Goal: Information Seeking & Learning: Learn about a topic

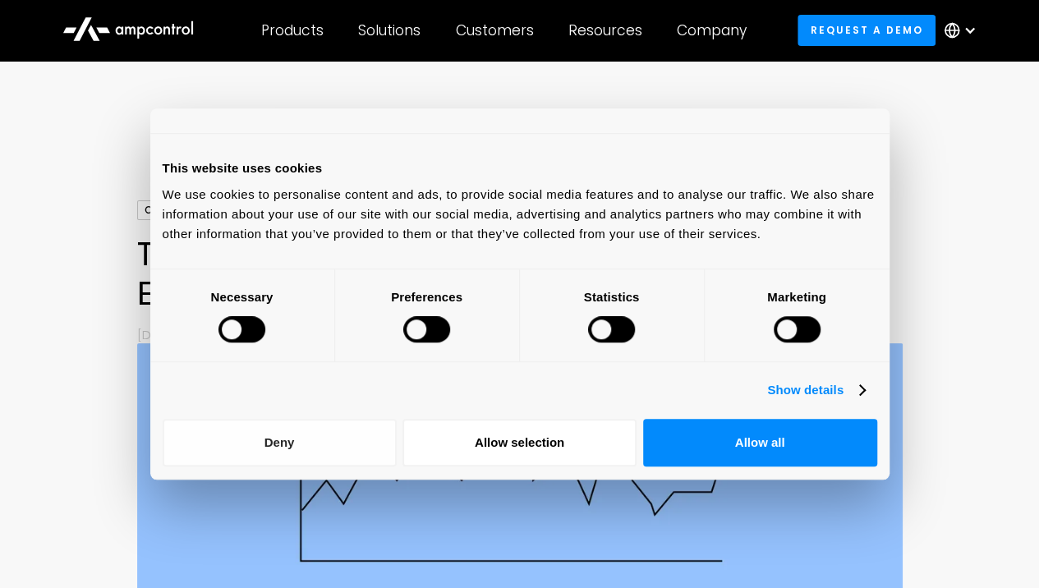
click at [304, 439] on button "Deny" at bounding box center [280, 443] width 234 height 48
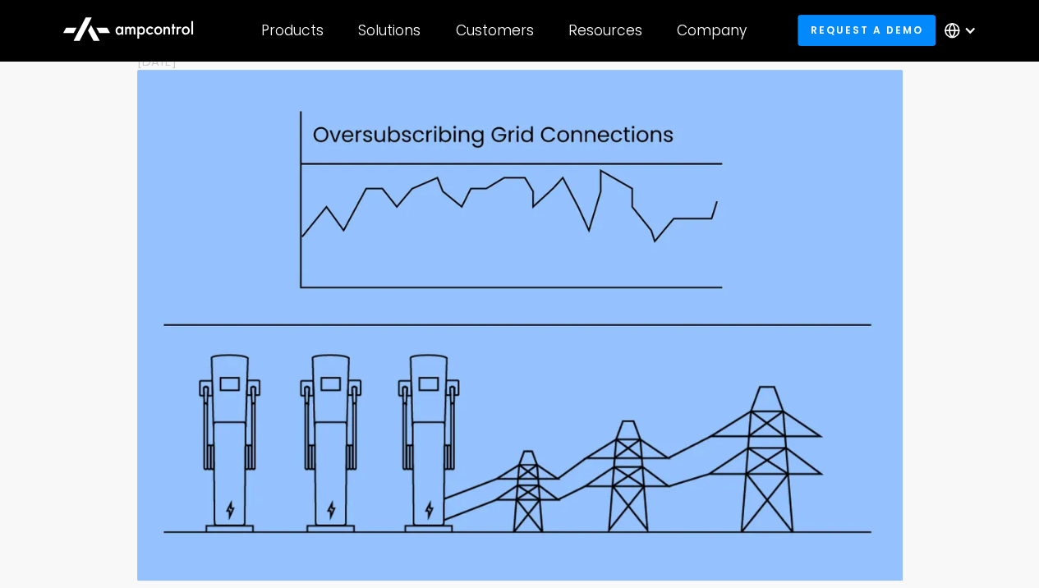
scroll to position [54, 0]
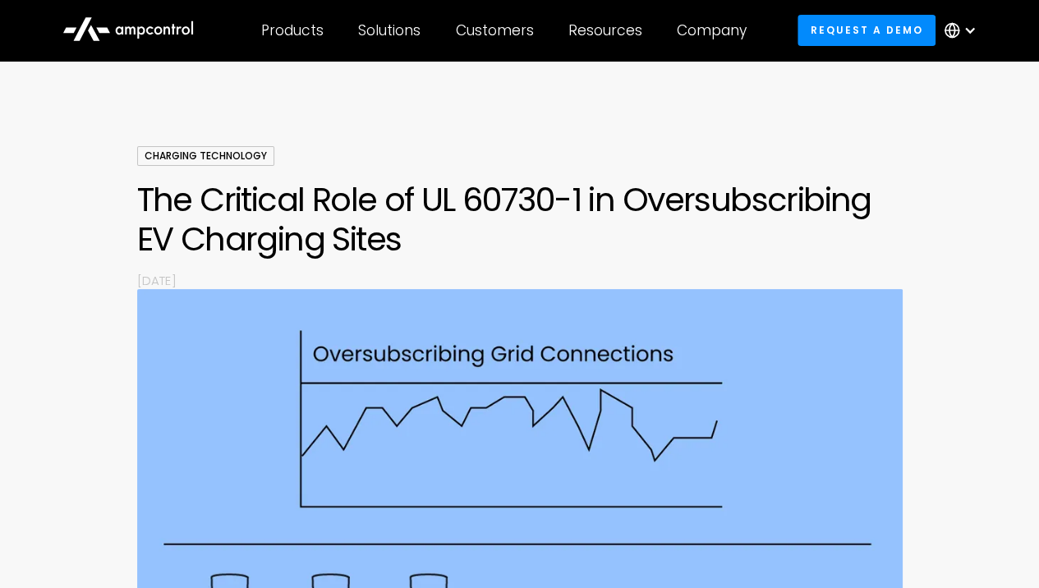
click at [325, 198] on h1 "The Critical Role of UL 60730-1 in Oversubscribing EV Charging Sites" at bounding box center [520, 219] width 766 height 79
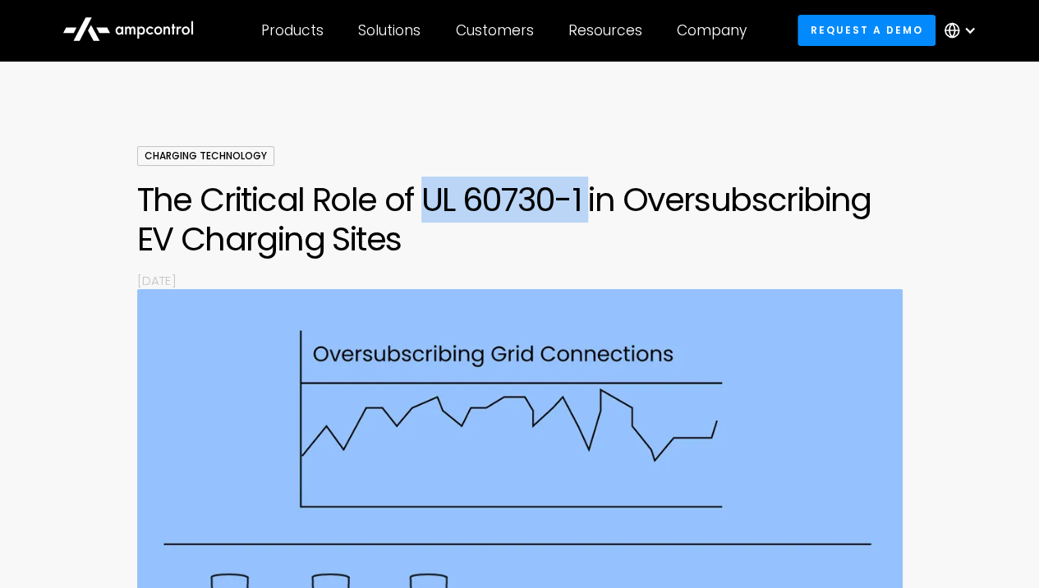
drag, startPoint x: 421, startPoint y: 196, endPoint x: 587, endPoint y: 209, distance: 165.6
click at [587, 209] on h1 "The Critical Role of UL 60730-1 in Oversubscribing EV Charging Sites" at bounding box center [520, 219] width 766 height 79
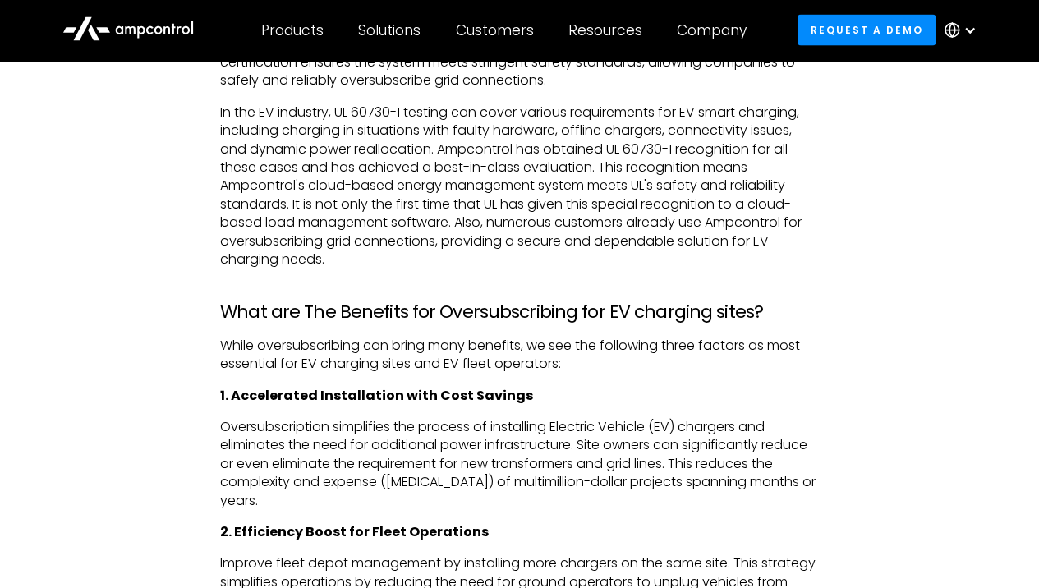
scroll to position [1752, 0]
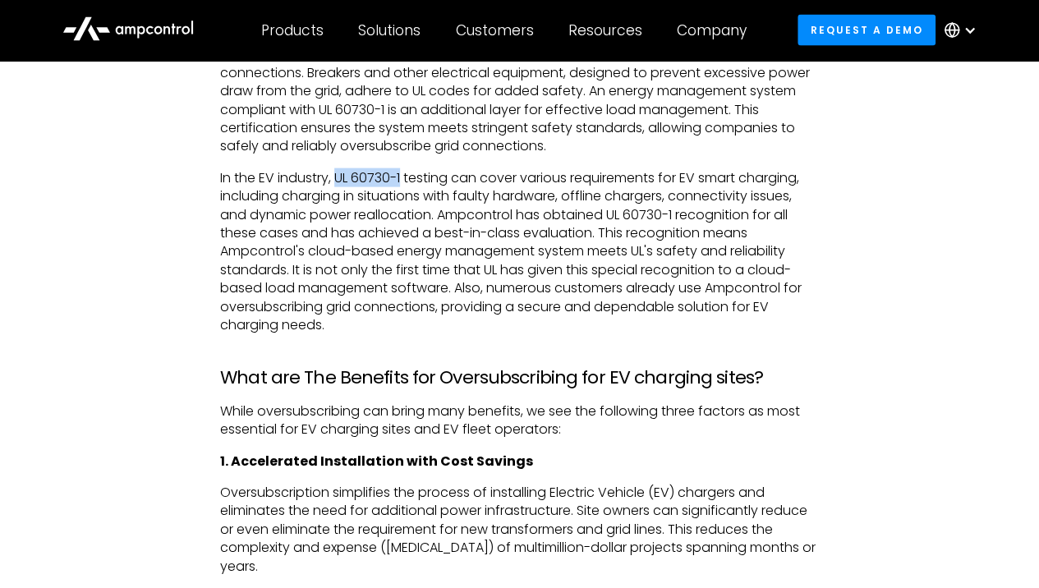
drag, startPoint x: 340, startPoint y: 209, endPoint x: 404, endPoint y: 210, distance: 64.1
click at [404, 210] on p "In the EV industry, UL 60730-1 testing can cover various requirements for EV sm…" at bounding box center [519, 252] width 599 height 166
click at [495, 335] on p "In the EV industry, UL 60730-1 testing can cover various requirements for EV sm…" at bounding box center [519, 252] width 599 height 166
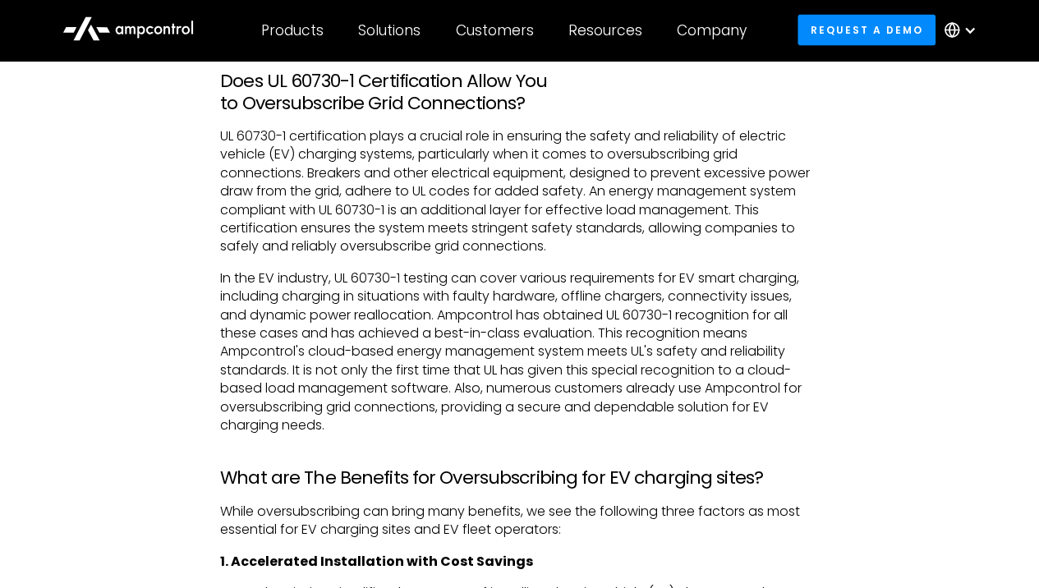
scroll to position [1643, 0]
